Goal: Find specific page/section: Find specific page/section

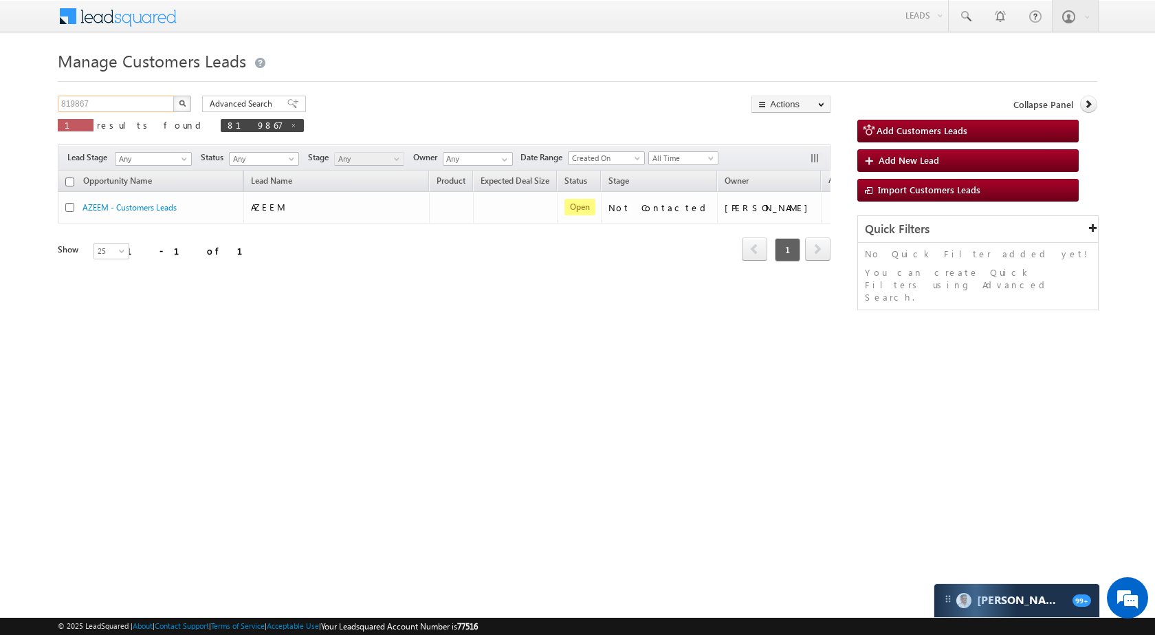
click at [87, 108] on input "819867" at bounding box center [117, 104] width 118 height 17
paste input "82269"
click at [186, 103] on button "button" at bounding box center [182, 104] width 18 height 17
click at [147, 107] on input "882269" at bounding box center [117, 104] width 118 height 17
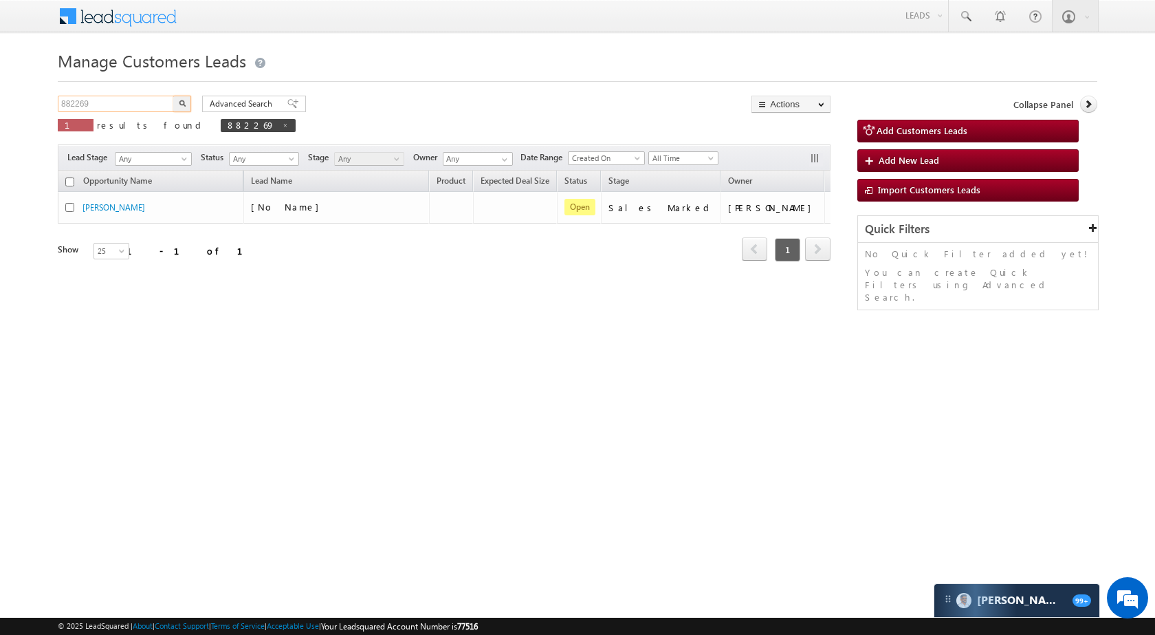
click at [147, 107] on input "882269" at bounding box center [117, 104] width 118 height 17
paste input "912586"
type input "912586"
click at [182, 101] on img "button" at bounding box center [182, 103] width 7 height 7
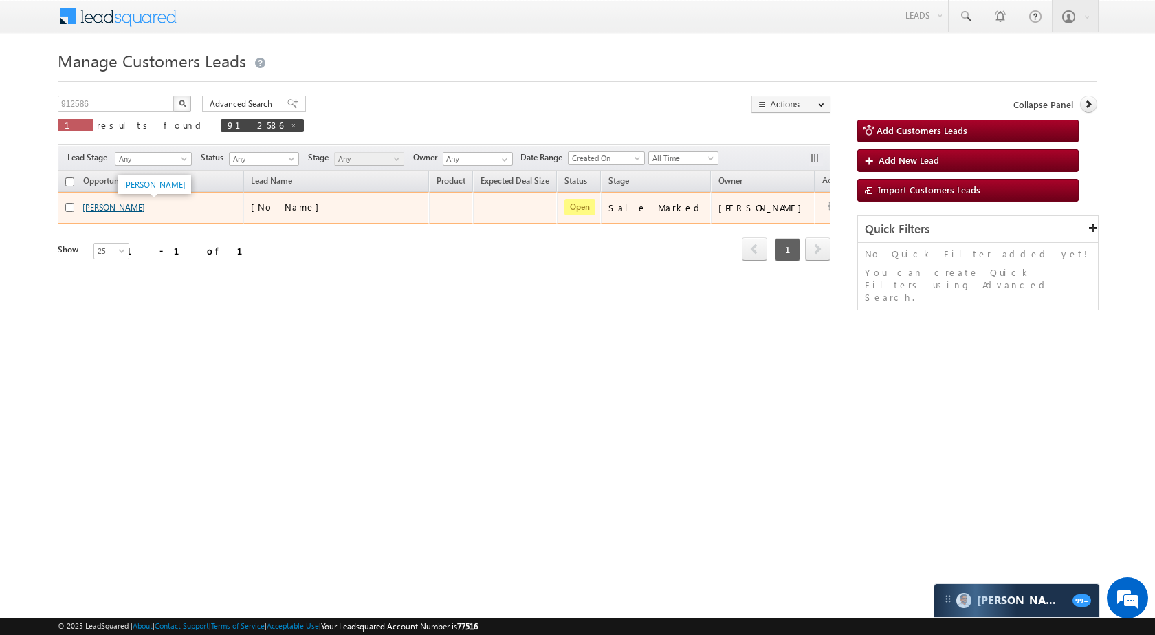
click at [116, 208] on link "[PERSON_NAME]" at bounding box center [114, 207] width 63 height 10
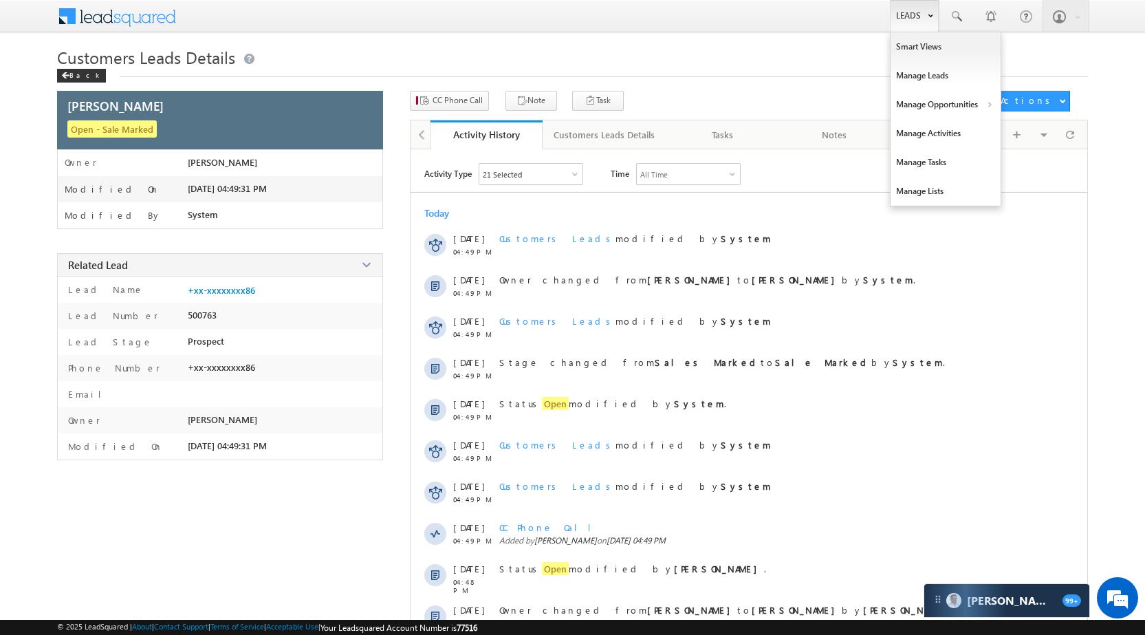
click at [911, 19] on link "Leads" at bounding box center [914, 16] width 49 height 32
click at [933, 104] on link "Manage Opportunities" at bounding box center [946, 104] width 110 height 29
click at [1038, 143] on link "Customers Leads" at bounding box center [1065, 134] width 126 height 29
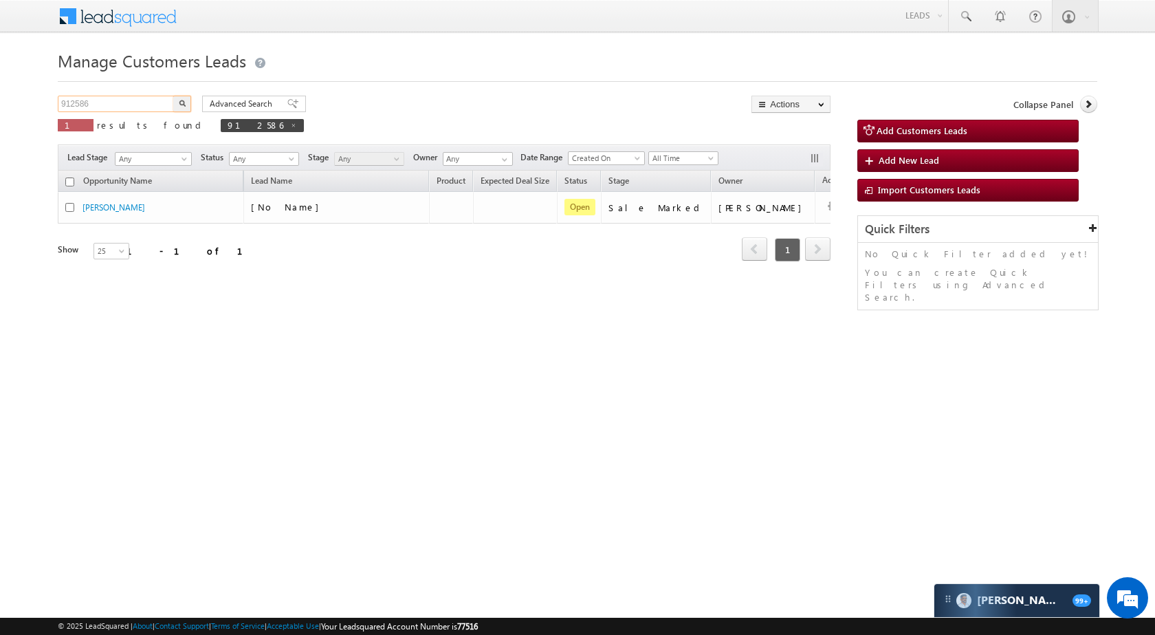
click at [131, 109] on input "912586" at bounding box center [117, 104] width 118 height 17
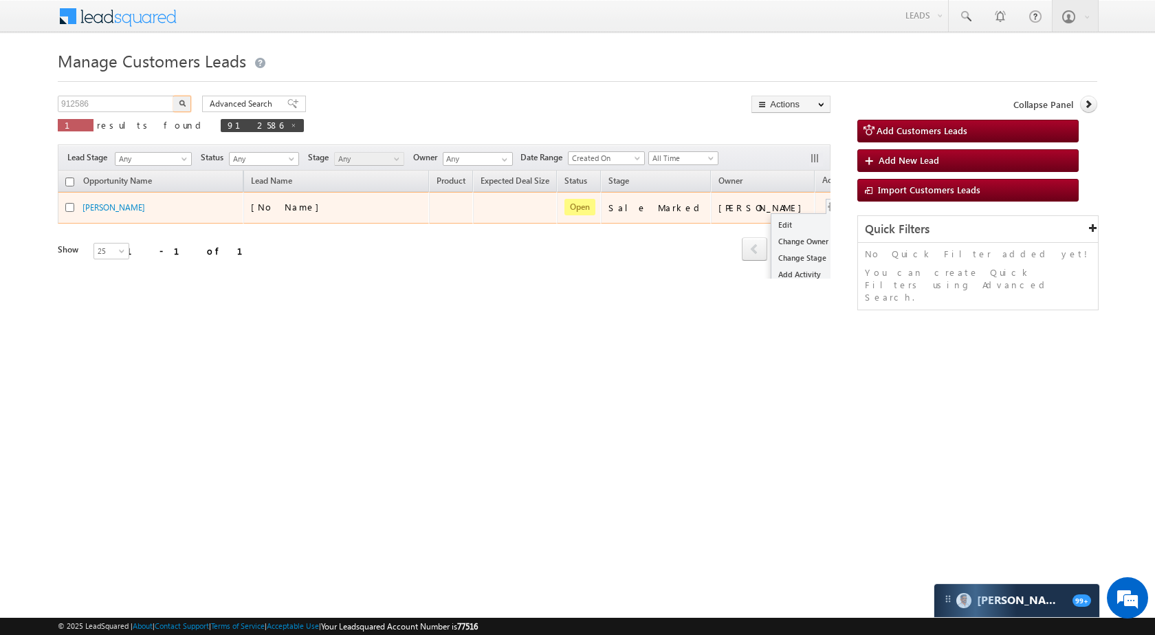
click at [826, 199] on span at bounding box center [833, 206] width 15 height 15
click at [772, 219] on link "Edit" at bounding box center [806, 225] width 69 height 17
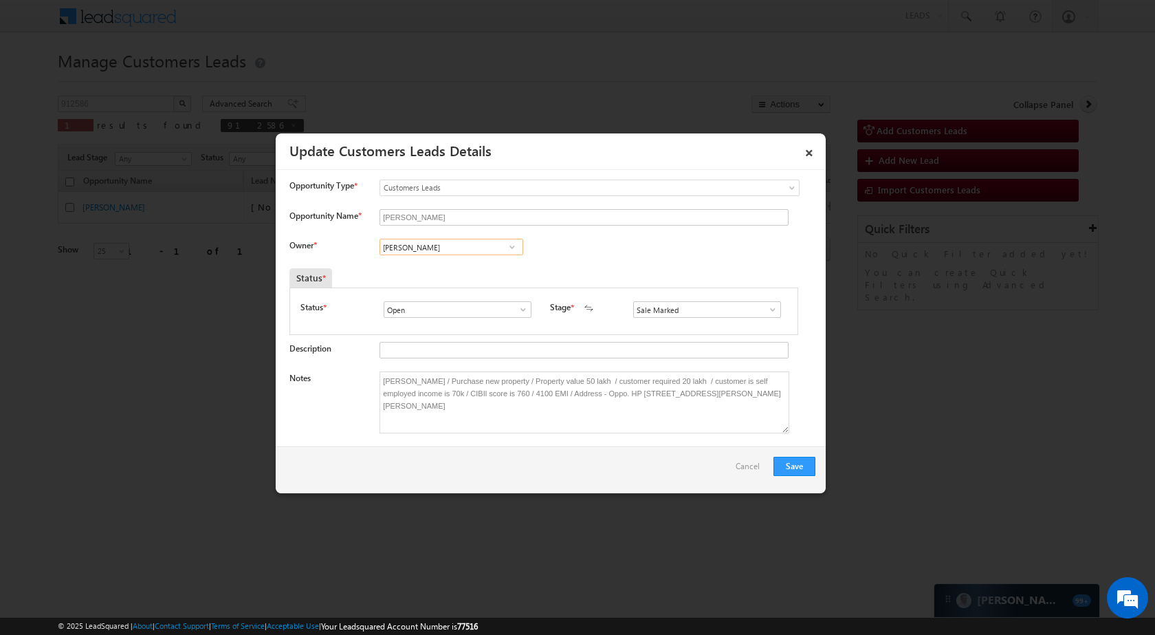
click at [447, 245] on input "[PERSON_NAME]" at bounding box center [452, 247] width 144 height 17
paste input "Shubham Kumar"
click at [435, 279] on span "shubham.kumar3@sgrlimited.in" at bounding box center [447, 274] width 124 height 10
type input "Shubham Kumar"
click at [807, 460] on button "Save" at bounding box center [795, 466] width 42 height 19
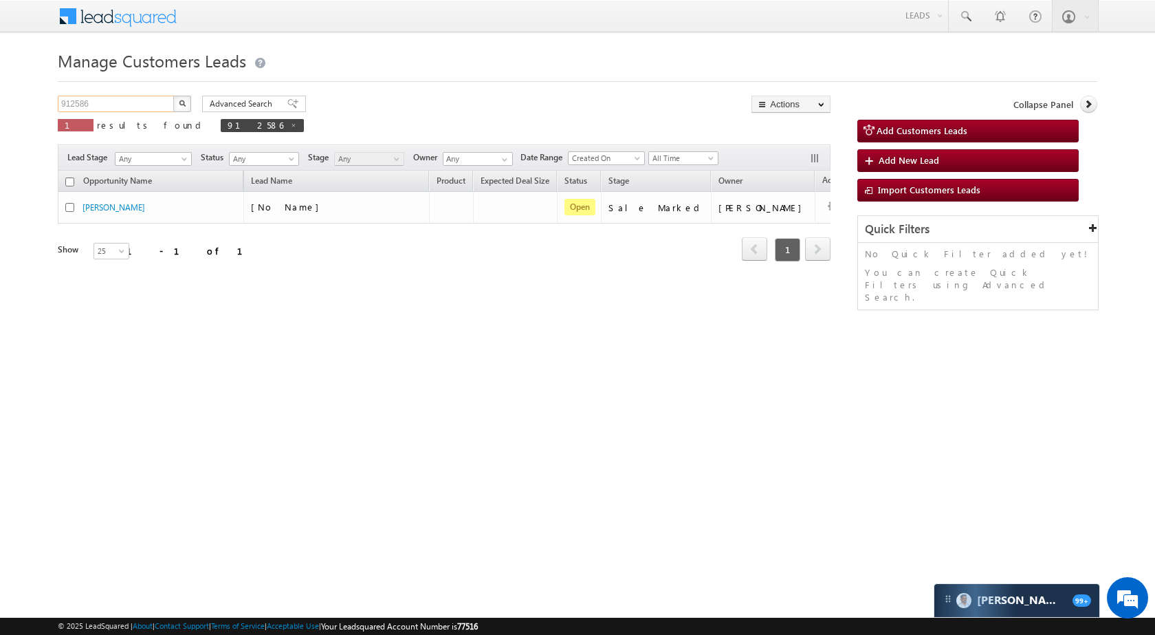
click at [123, 108] on input "912586" at bounding box center [117, 104] width 118 height 17
paste input "811159"
click at [185, 100] on img "button" at bounding box center [182, 103] width 7 height 7
click at [127, 111] on input "811159" at bounding box center [117, 104] width 118 height 17
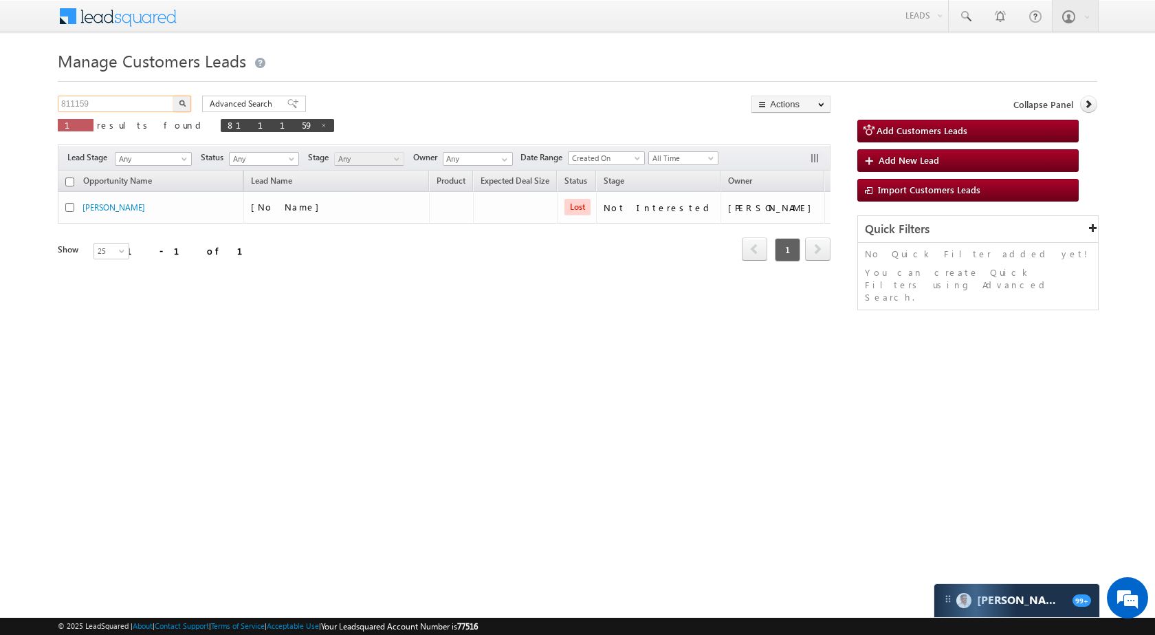
click at [127, 111] on input "811159" at bounding box center [117, 104] width 118 height 17
paste input "9918"
click at [175, 107] on button "button" at bounding box center [182, 104] width 18 height 17
click at [151, 105] on input "819918" at bounding box center [117, 104] width 118 height 17
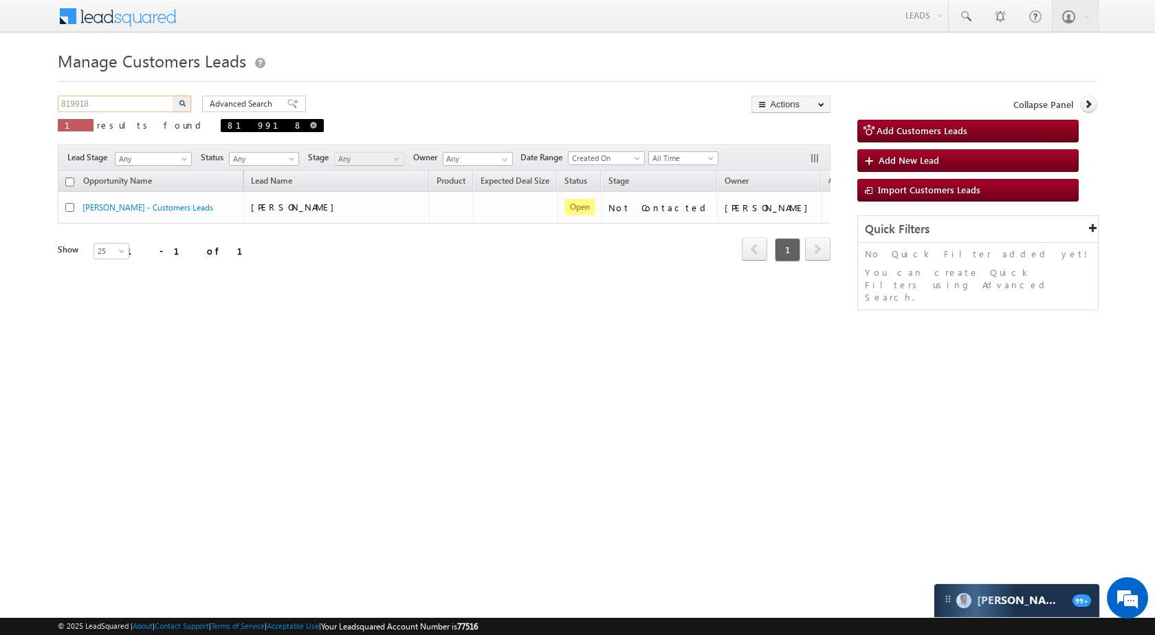
paste input "867"
click at [186, 106] on button "button" at bounding box center [182, 104] width 18 height 17
click at [119, 108] on input "819867" at bounding box center [117, 104] width 118 height 17
paste input "22023"
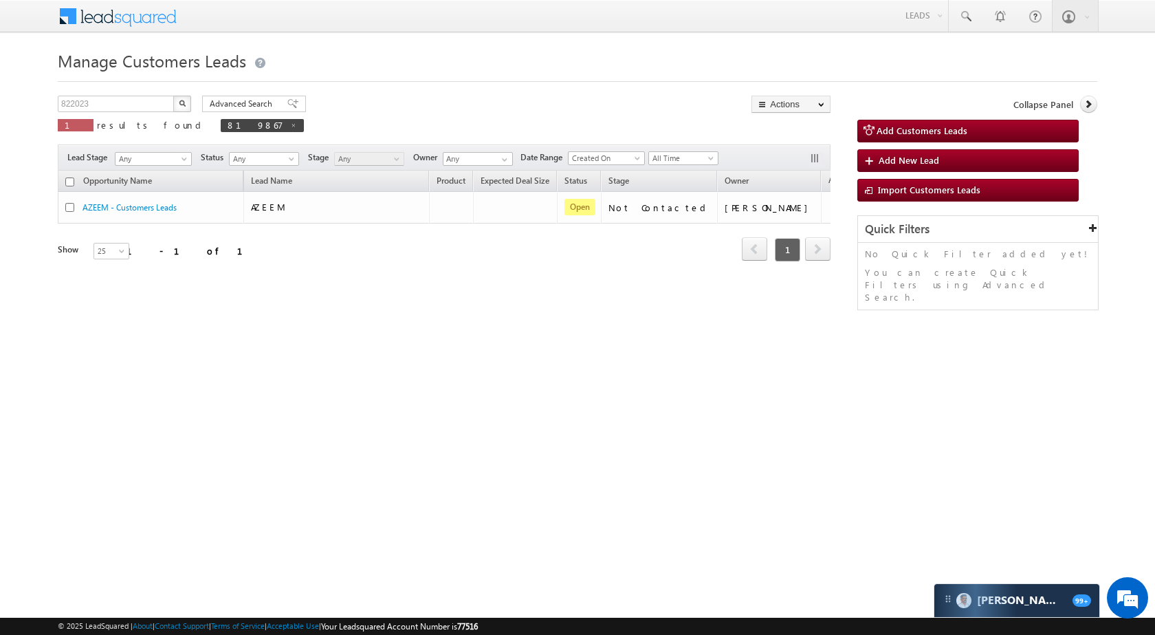
click at [176, 99] on button "button" at bounding box center [182, 104] width 18 height 17
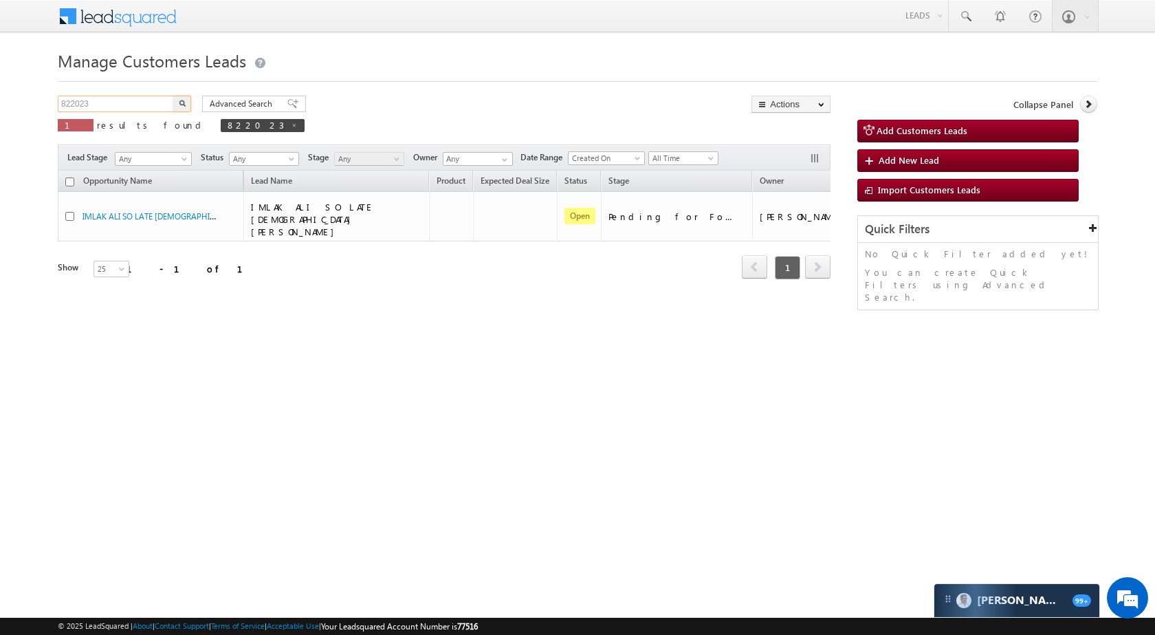
click at [123, 104] on input "822023" at bounding box center [117, 104] width 118 height 17
paste input "4028"
click at [180, 105] on img "button" at bounding box center [182, 103] width 7 height 7
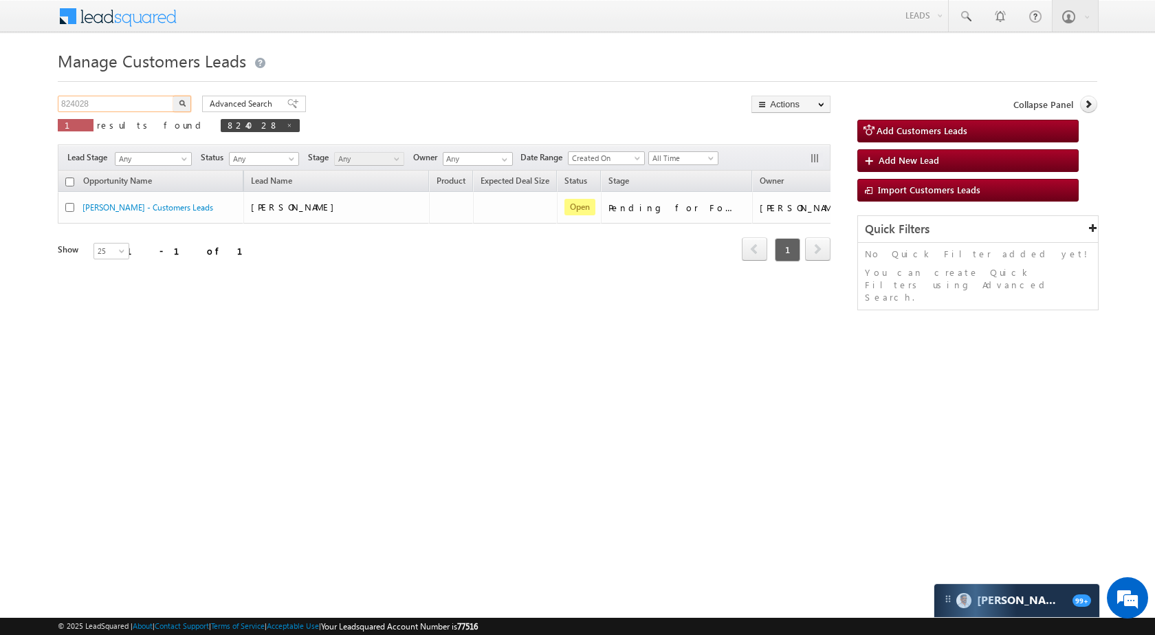
click at [151, 100] on input "824028" at bounding box center [117, 104] width 118 height 17
paste input "19826"
click at [186, 102] on button "button" at bounding box center [182, 104] width 18 height 17
click at [134, 118] on p "1 results found 819826" at bounding box center [183, 125] width 250 height 19
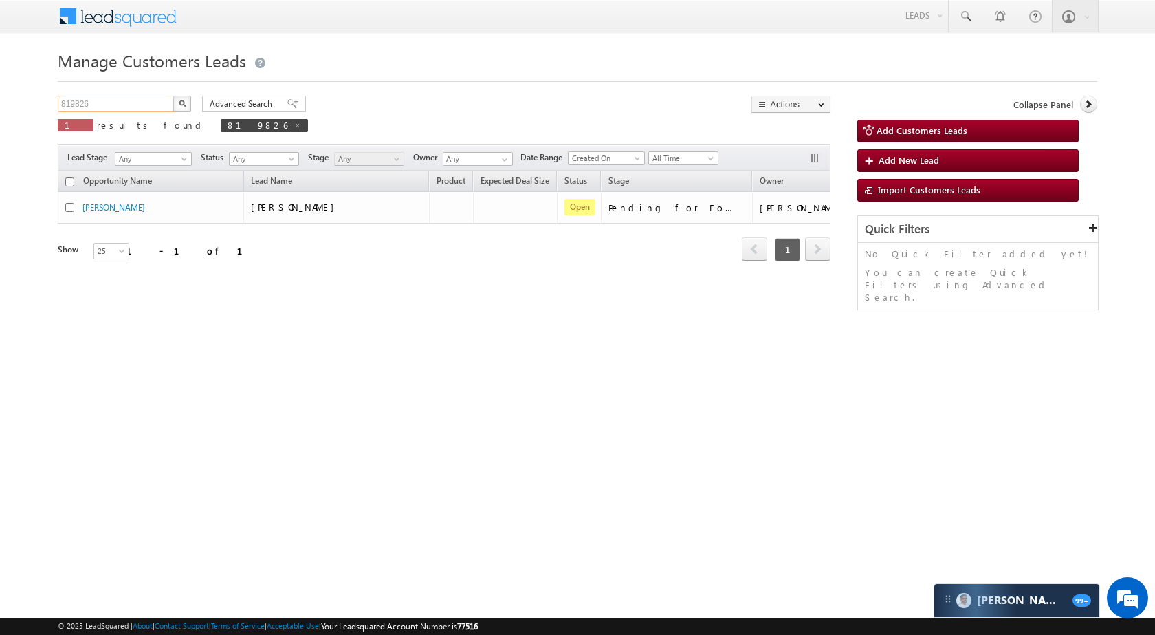
click at [135, 105] on input "819826" at bounding box center [117, 104] width 118 height 17
paste input "39067"
click at [182, 104] on img "button" at bounding box center [182, 103] width 7 height 7
click at [130, 92] on div "Manage Customers Leads 839067 X 1 results found 839067 Advanced Search Advanced…" at bounding box center [578, 218] width 1040 height 344
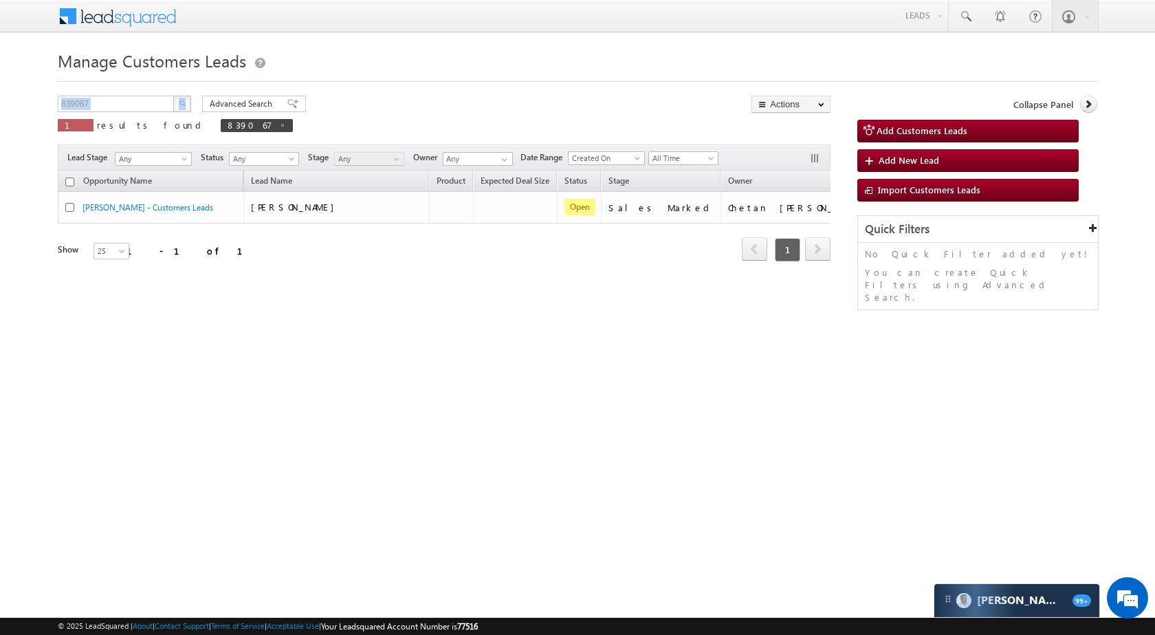
click at [130, 92] on div "Manage Customers Leads 839067 X 1 results found 839067 Advanced Search Advanced…" at bounding box center [578, 218] width 1040 height 344
click at [134, 97] on input "839067" at bounding box center [117, 104] width 118 height 17
paste input "67631"
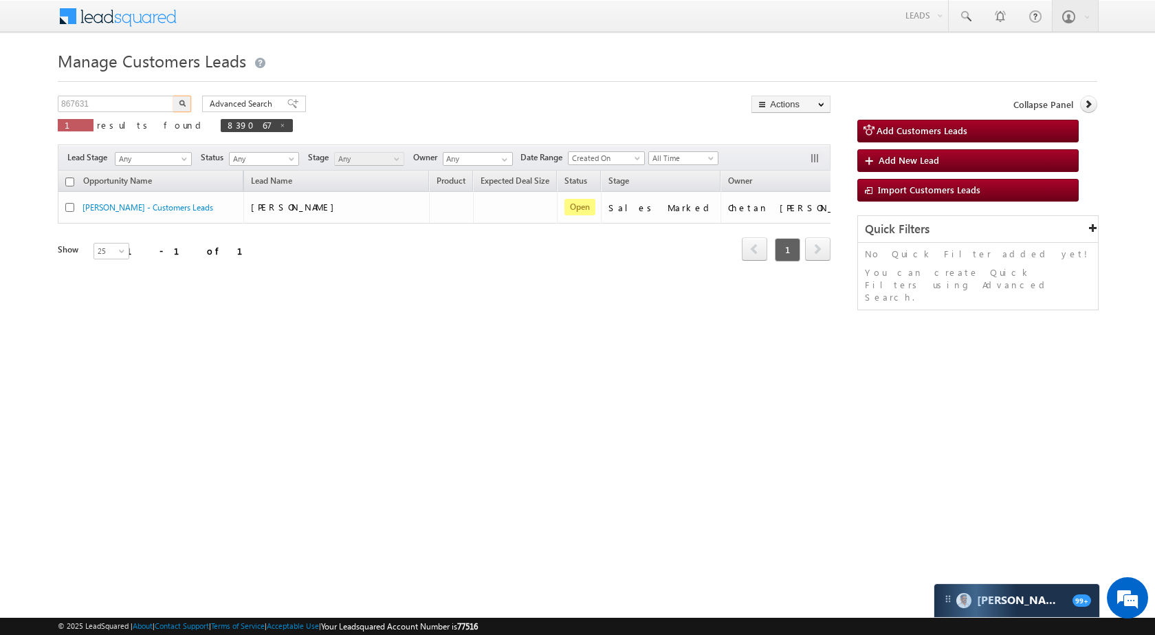
click at [188, 97] on button "button" at bounding box center [182, 104] width 18 height 17
click at [158, 99] on input "867631" at bounding box center [117, 104] width 118 height 17
paste input "59206"
click at [186, 109] on button "button" at bounding box center [182, 104] width 18 height 17
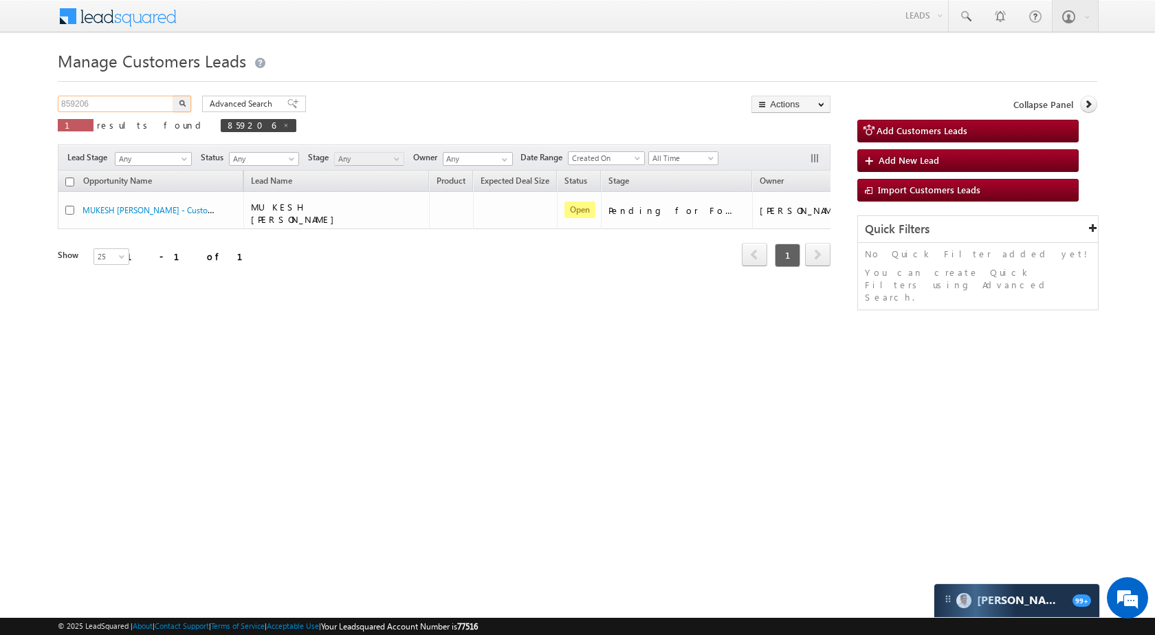
click at [153, 100] on input "859206" at bounding box center [117, 104] width 118 height 17
paste input "26528"
type input "826528"
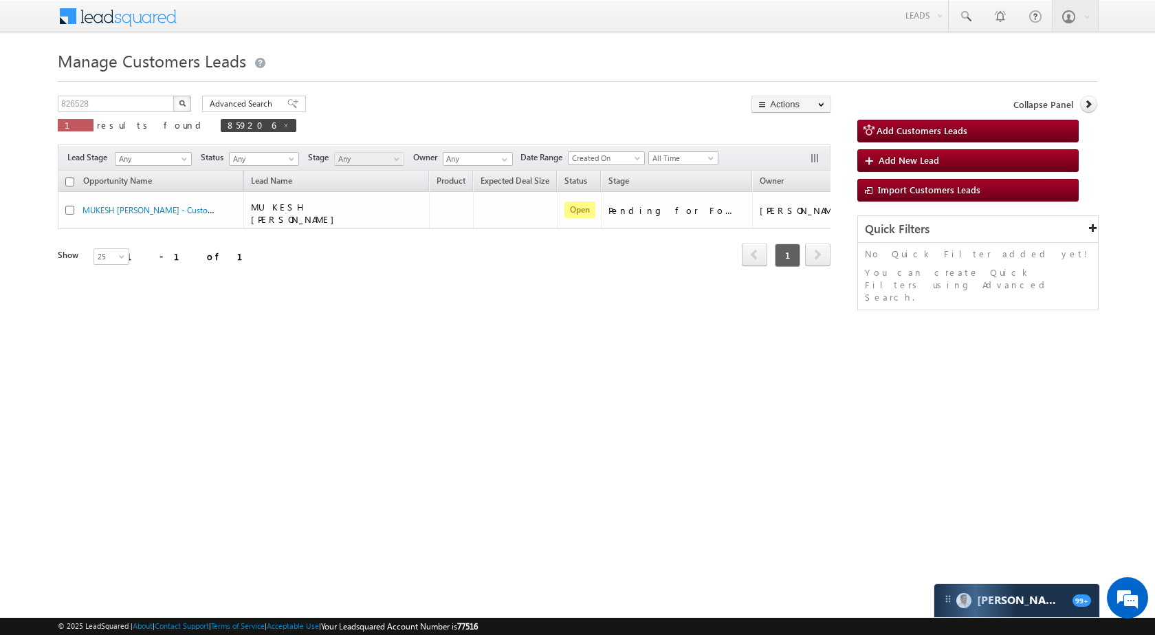
click at [186, 99] on button "button" at bounding box center [182, 104] width 18 height 17
